Goal: Navigation & Orientation: Understand site structure

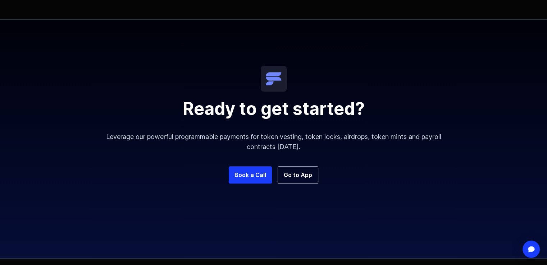
scroll to position [700, 0]
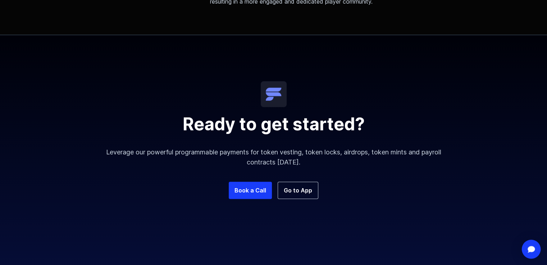
click at [535, 245] on div "Open Intercom Messenger" at bounding box center [531, 249] width 19 height 19
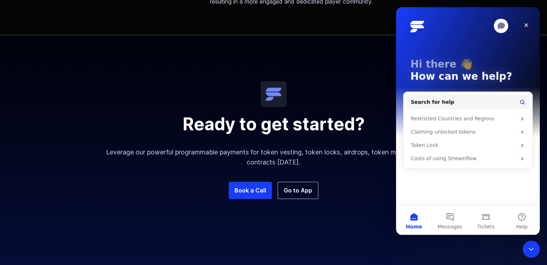
scroll to position [0, 0]
click at [535, 244] on div "Close Intercom Messenger" at bounding box center [530, 249] width 17 height 17
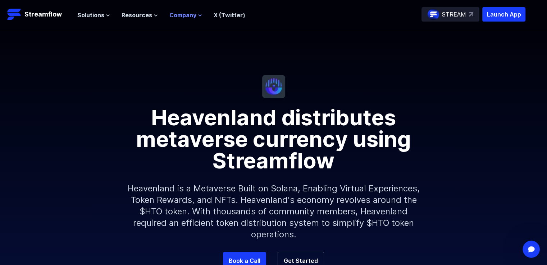
click at [183, 18] on span "Company" at bounding box center [182, 15] width 27 height 9
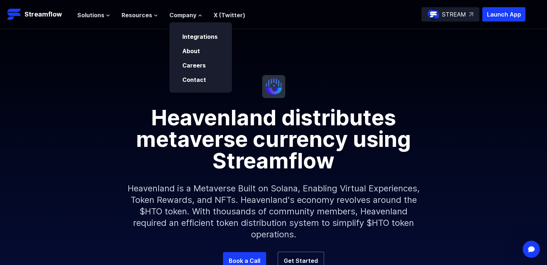
click at [154, 19] on div "Solutions Overview Streamflow features an all-in-one token distribution platfor…" at bounding box center [161, 14] width 168 height 14
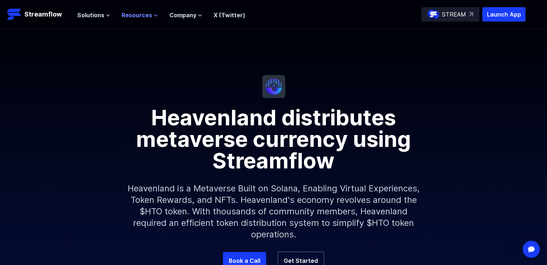
click at [151, 17] on button "Resources" at bounding box center [140, 15] width 36 height 9
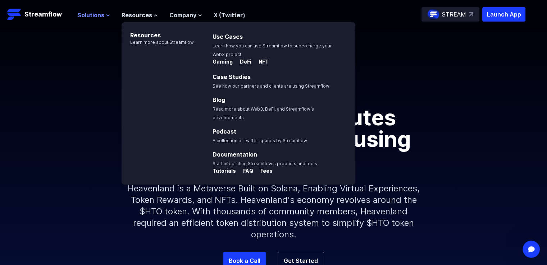
click at [89, 13] on span "Solutions" at bounding box center [90, 15] width 27 height 9
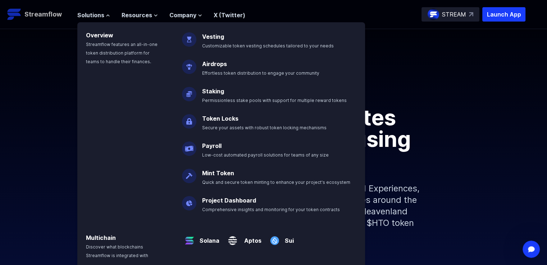
click at [51, 17] on p "Streamflow" at bounding box center [42, 14] width 37 height 10
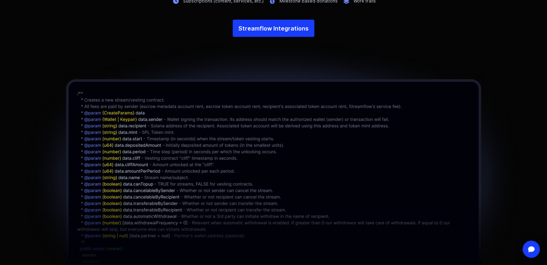
scroll to position [1654, 0]
